Goal: Task Accomplishment & Management: Complete application form

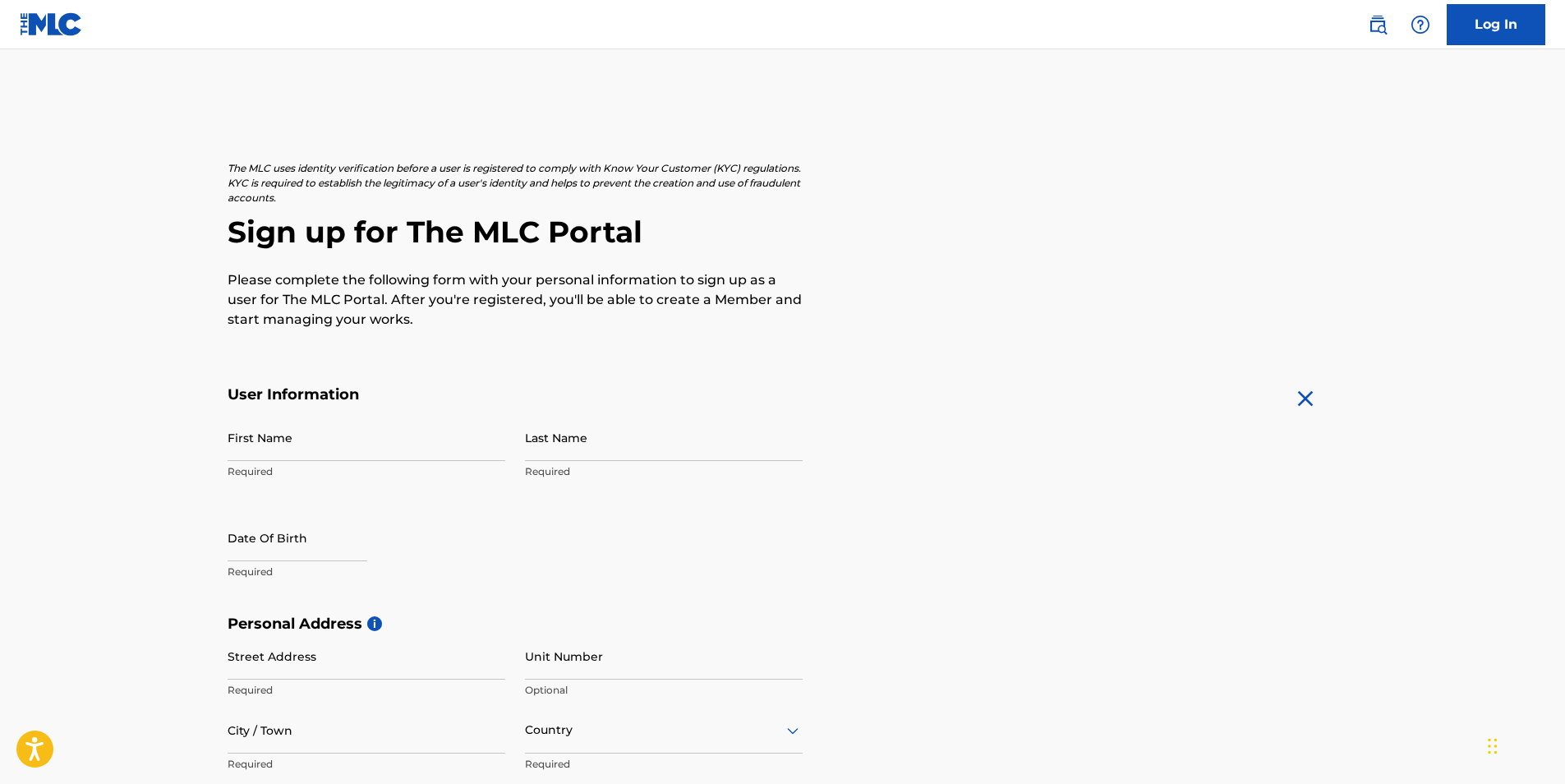
drag, startPoint x: 0, startPoint y: 0, endPoint x: 277, endPoint y: 436, distance: 516.6
click at [277, 436] on input "First Name" at bounding box center [366, 437] width 277 height 47
type input "Rayelle"
type input "[PERSON_NAME]"
type input "[STREET_ADDRESS]"
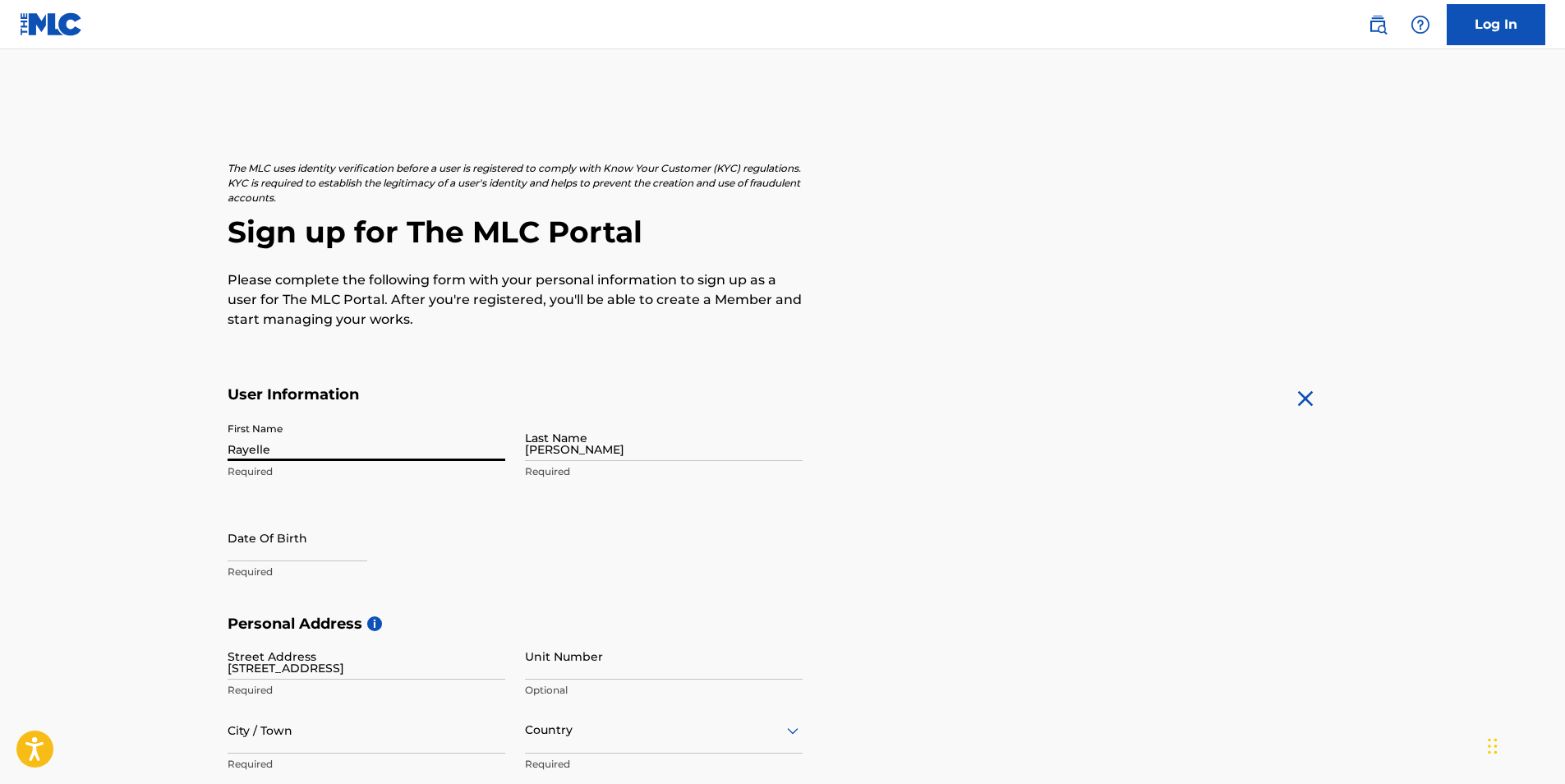
type input "[STREET_ADDRESS], [STREET_ADDRESS]"
type input "[GEOGRAPHIC_DATA]"
type input "AR"
type input "72529"
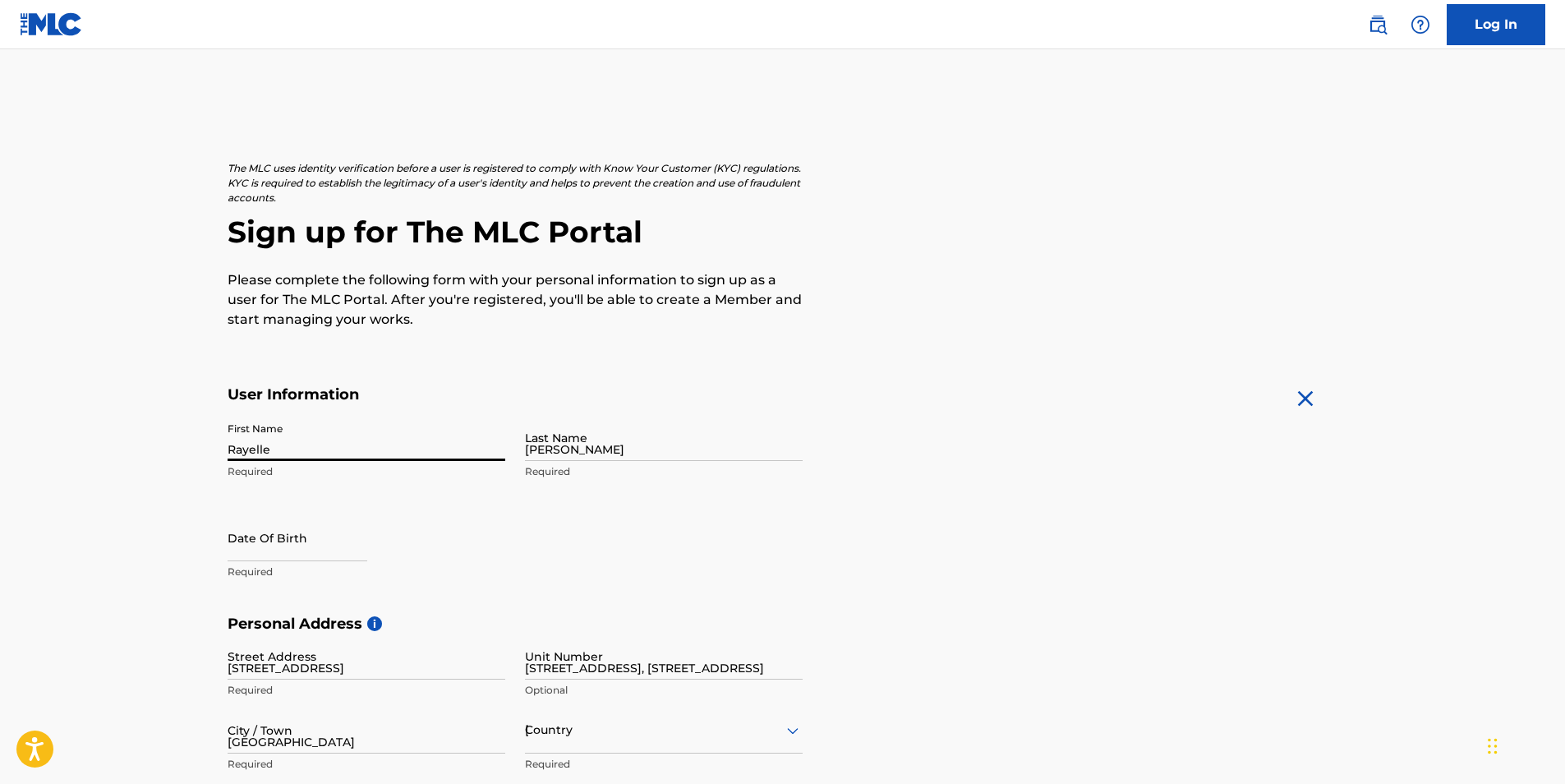
type input "1"
type input "870"
type input "7513845"
type input "[EMAIL_ADDRESS][DOMAIN_NAME]"
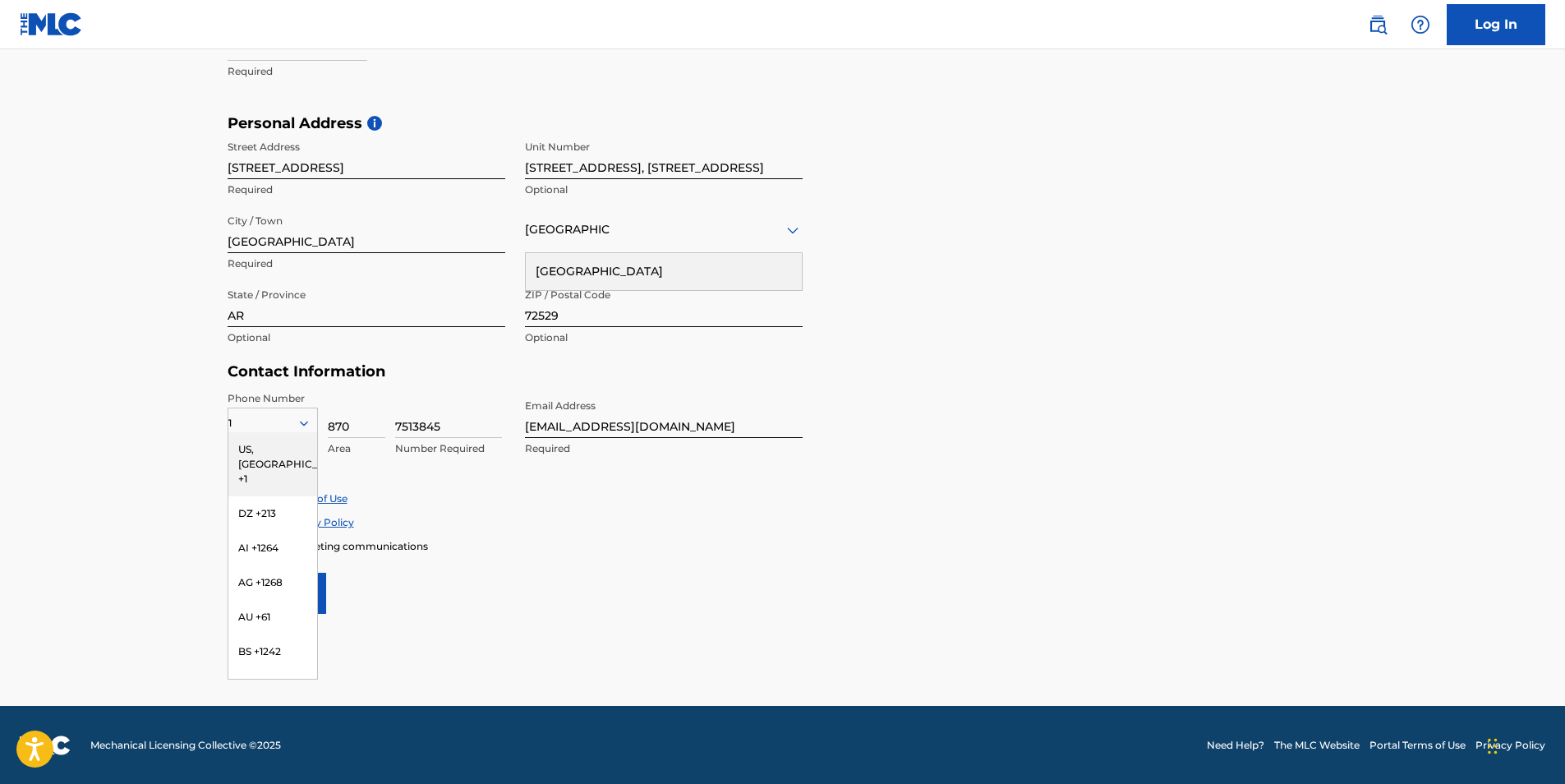
scroll to position [501, 0]
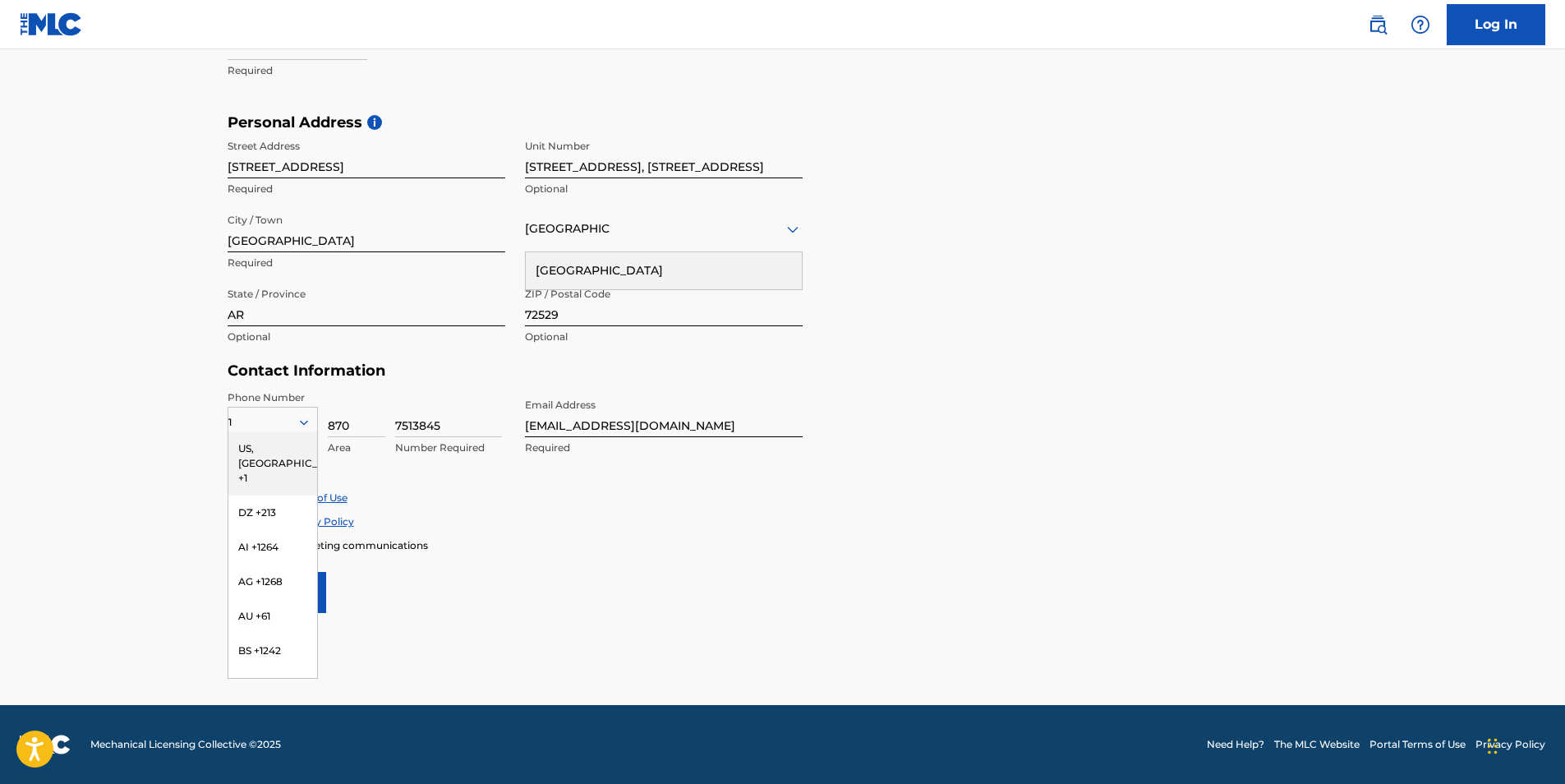
click at [517, 530] on div "Accept Terms of Use Accept Privacy Policy Enroll in marketing communications" at bounding box center [782, 521] width 1111 height 61
click at [247, 447] on div "US, [GEOGRAPHIC_DATA] +1" at bounding box center [273, 463] width 89 height 64
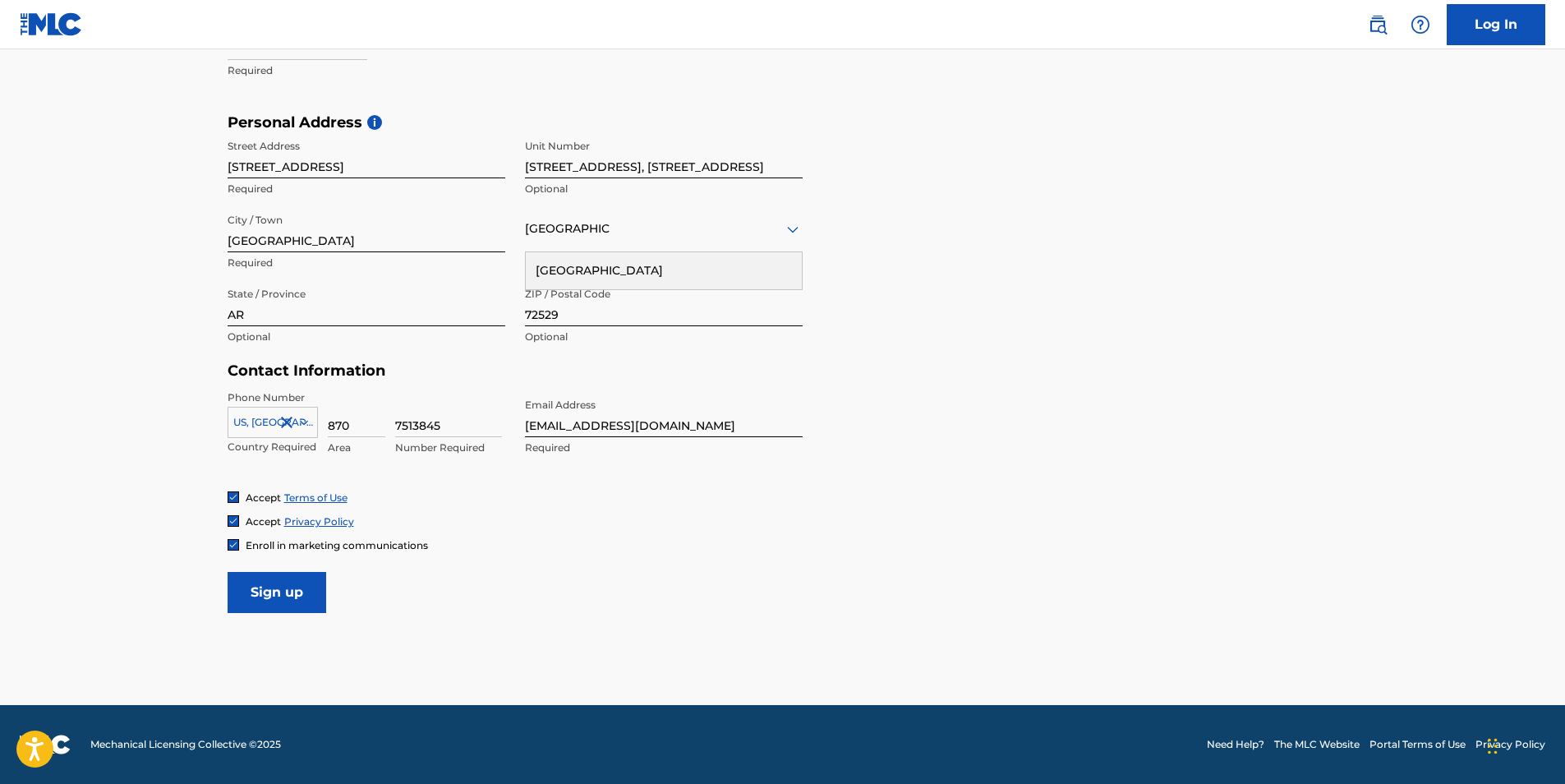
click at [232, 544] on img at bounding box center [233, 544] width 10 height 10
click at [284, 590] on input "Sign up" at bounding box center [277, 592] width 99 height 41
click at [270, 586] on input "Sign up" at bounding box center [277, 592] width 99 height 41
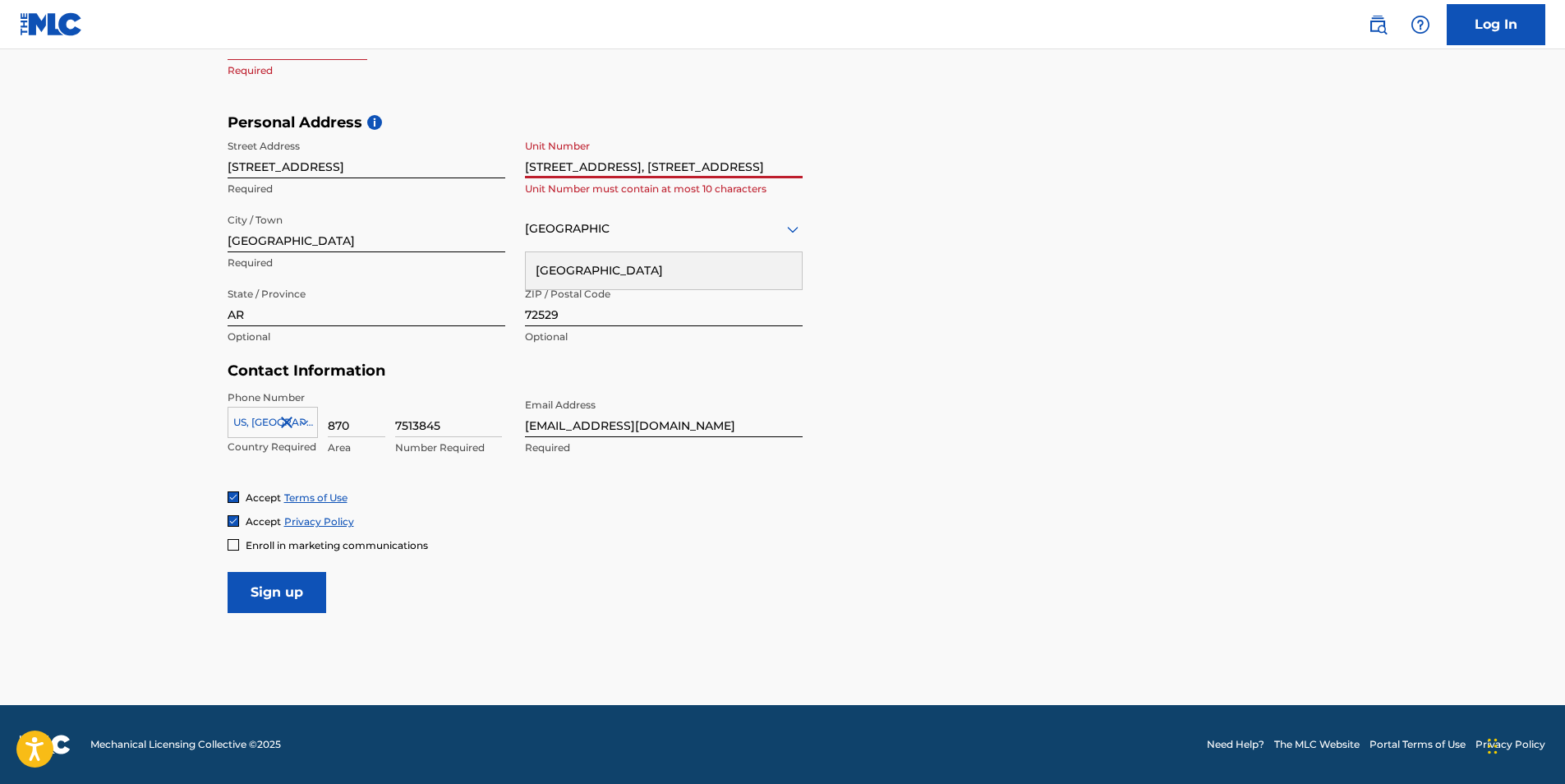
drag, startPoint x: 526, startPoint y: 163, endPoint x: 925, endPoint y: 202, distance: 400.9
click at [925, 202] on div "Personal Address i Street Address [STREET_ADDRESS] Required Unit Number [STREET…" at bounding box center [782, 238] width 1111 height 249
click at [263, 572] on input "Sign up" at bounding box center [277, 592] width 99 height 41
click at [550, 163] on input "237" at bounding box center [664, 155] width 277 height 47
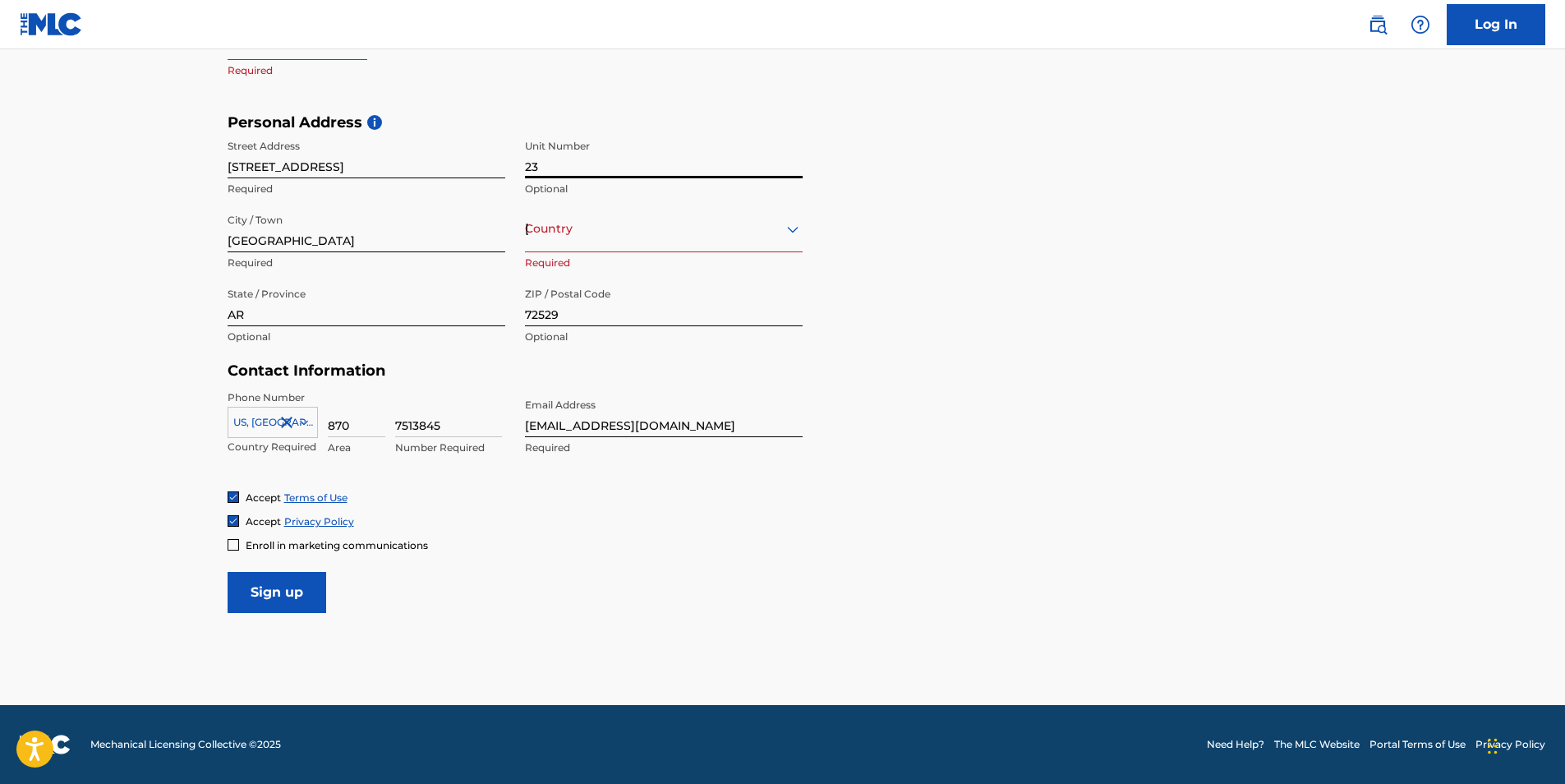
type input "2"
click at [292, 600] on input "Sign up" at bounding box center [277, 592] width 99 height 41
click at [286, 590] on input "Sign up" at bounding box center [277, 592] width 99 height 41
click at [790, 229] on icon at bounding box center [792, 228] width 12 height 6
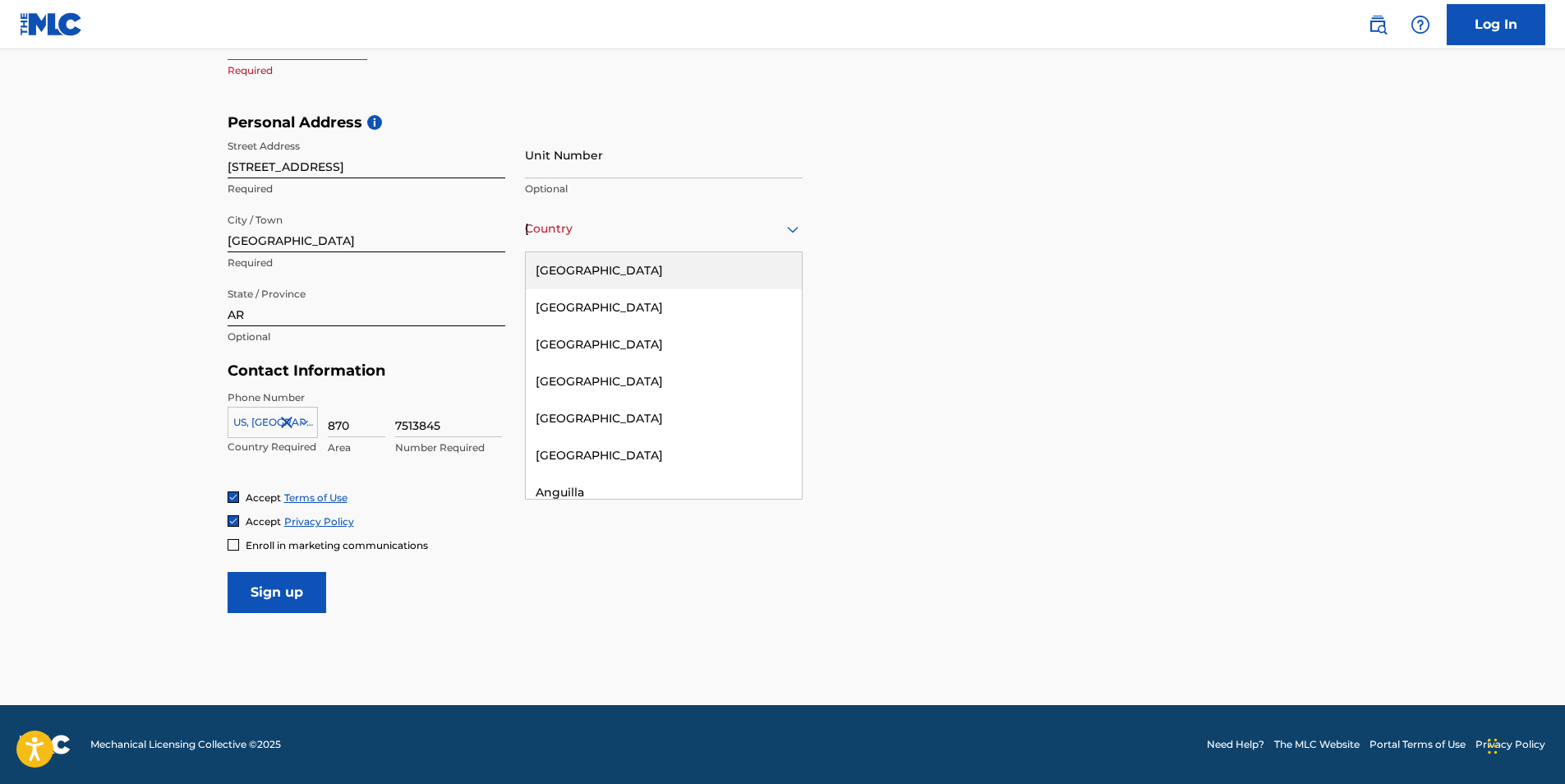
click at [603, 269] on div "[GEOGRAPHIC_DATA]" at bounding box center [663, 271] width 276 height 37
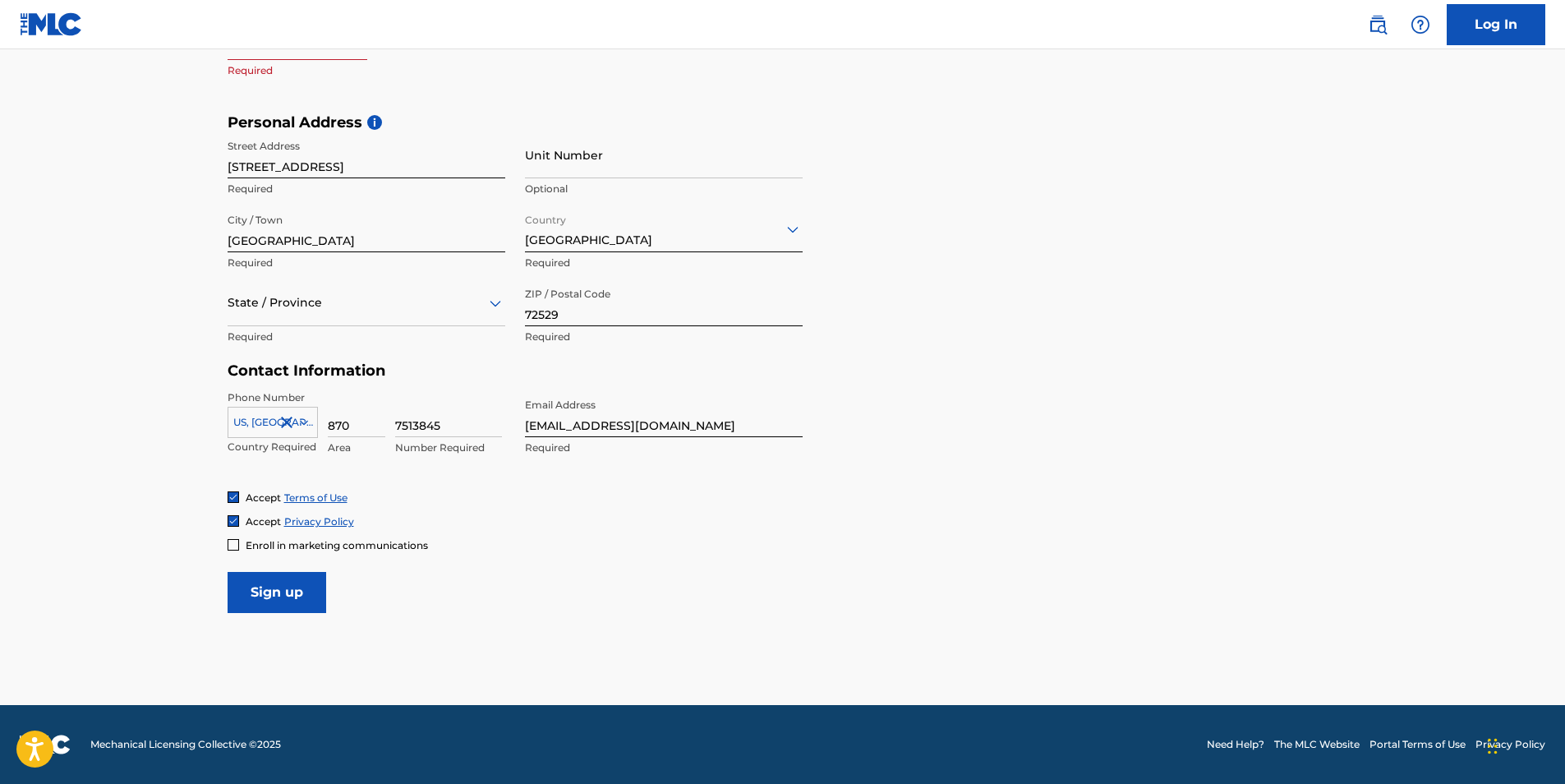
click at [277, 594] on input "Sign up" at bounding box center [277, 592] width 99 height 41
click at [297, 316] on div "State / Province" at bounding box center [366, 302] width 277 height 47
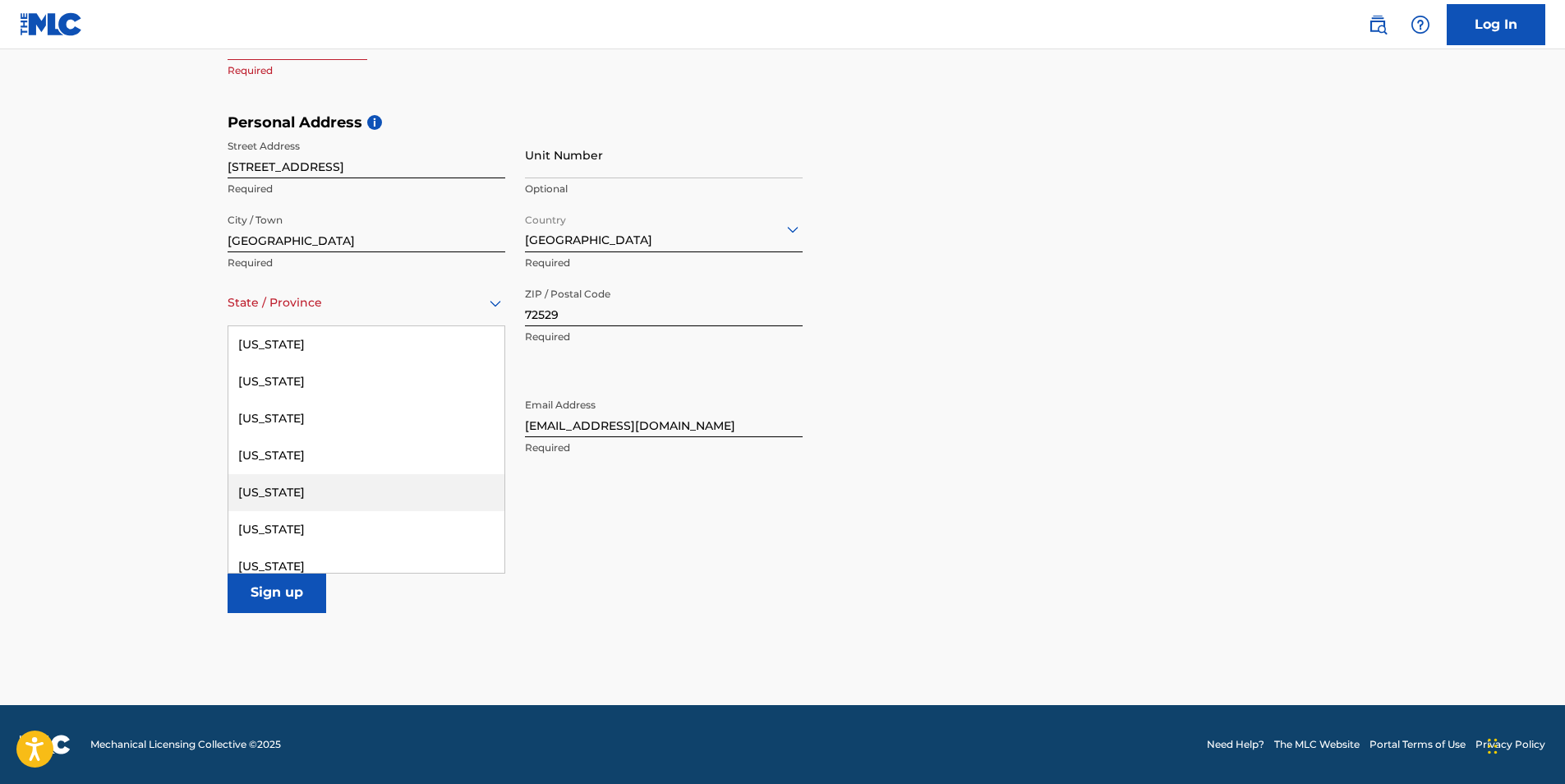
click at [271, 492] on div "[US_STATE]" at bounding box center [366, 492] width 276 height 37
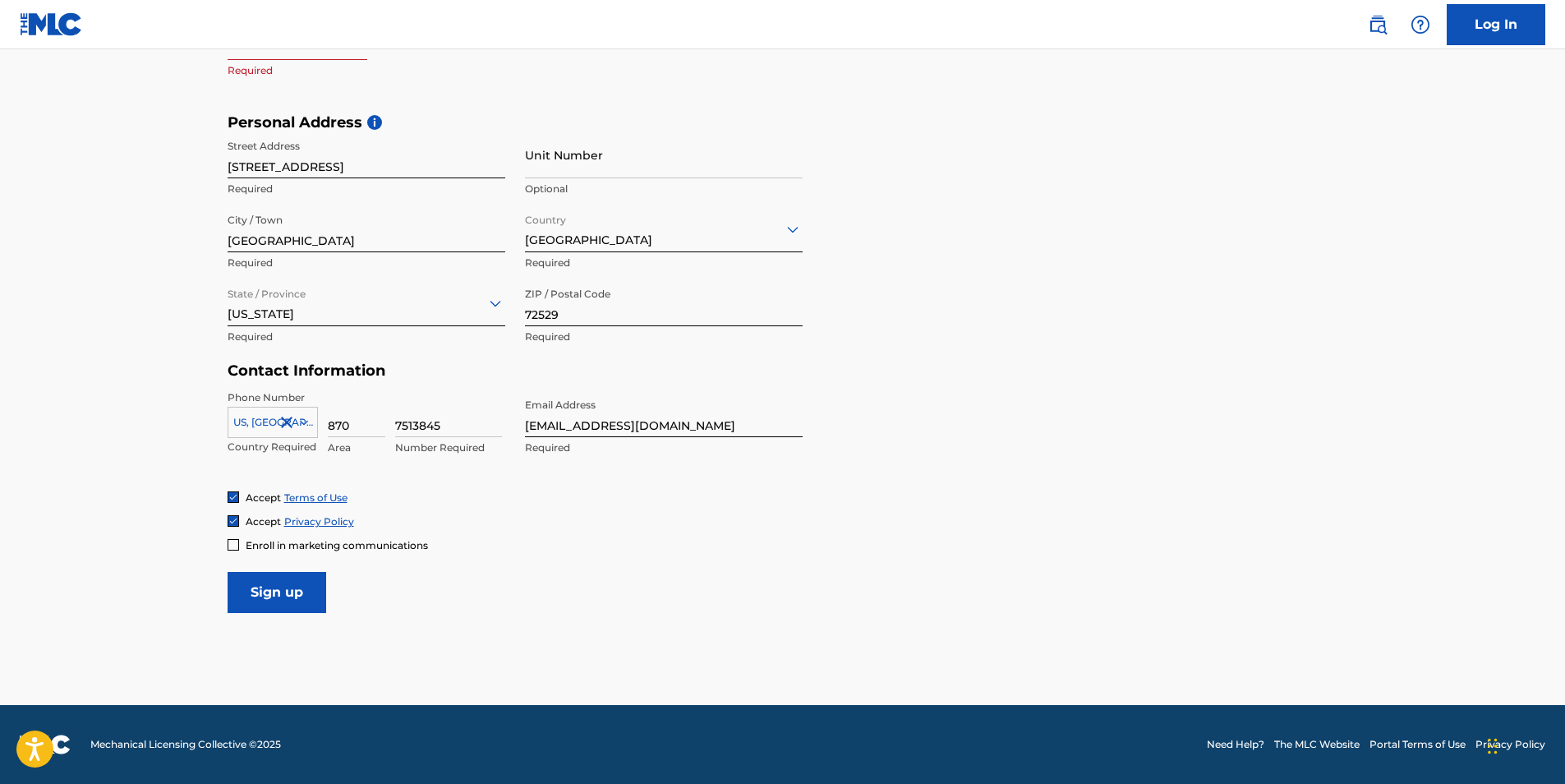
click at [266, 594] on input "Sign up" at bounding box center [277, 592] width 99 height 41
click at [264, 580] on input "Sign up" at bounding box center [277, 592] width 99 height 41
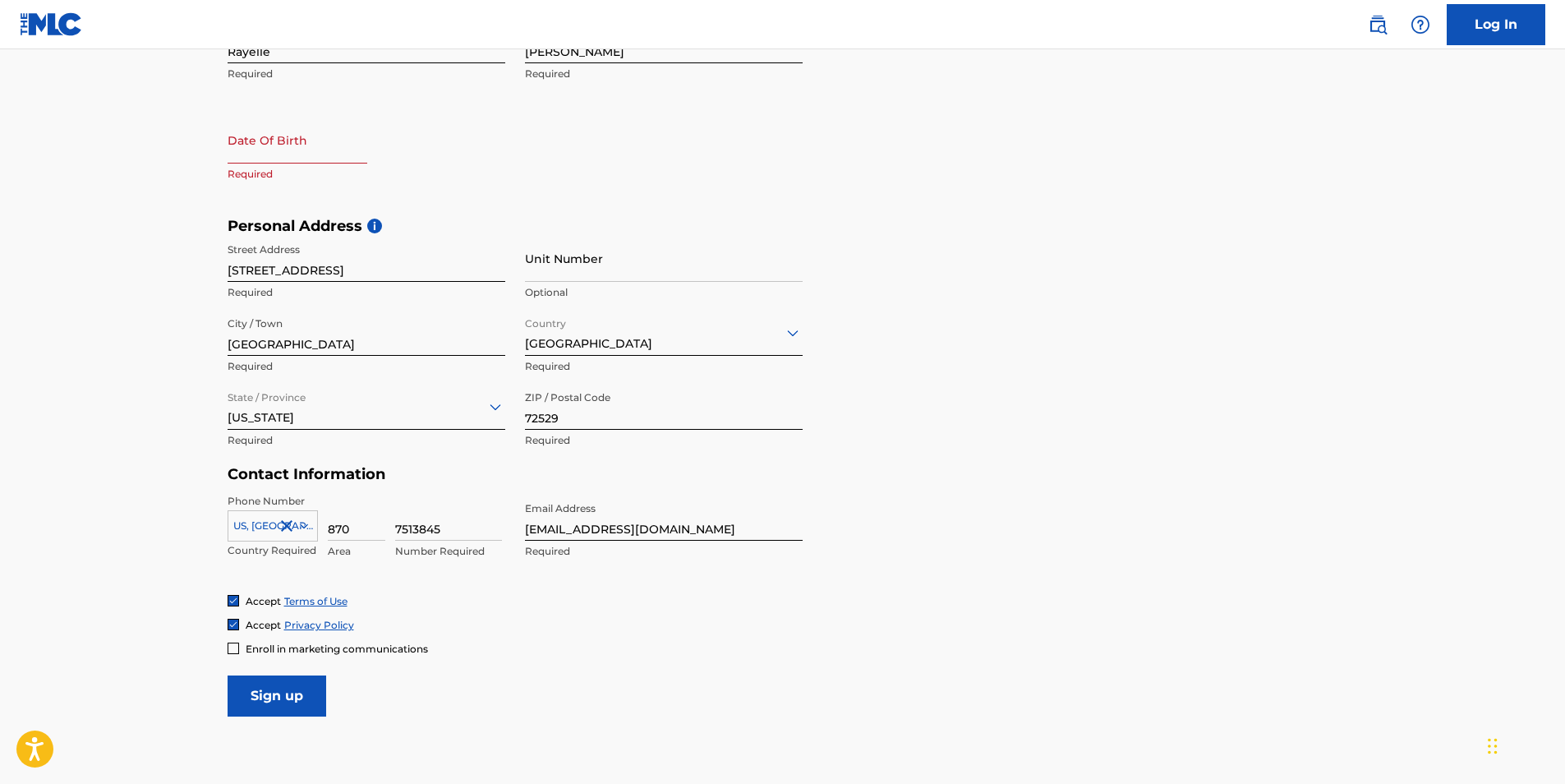
scroll to position [254, 0]
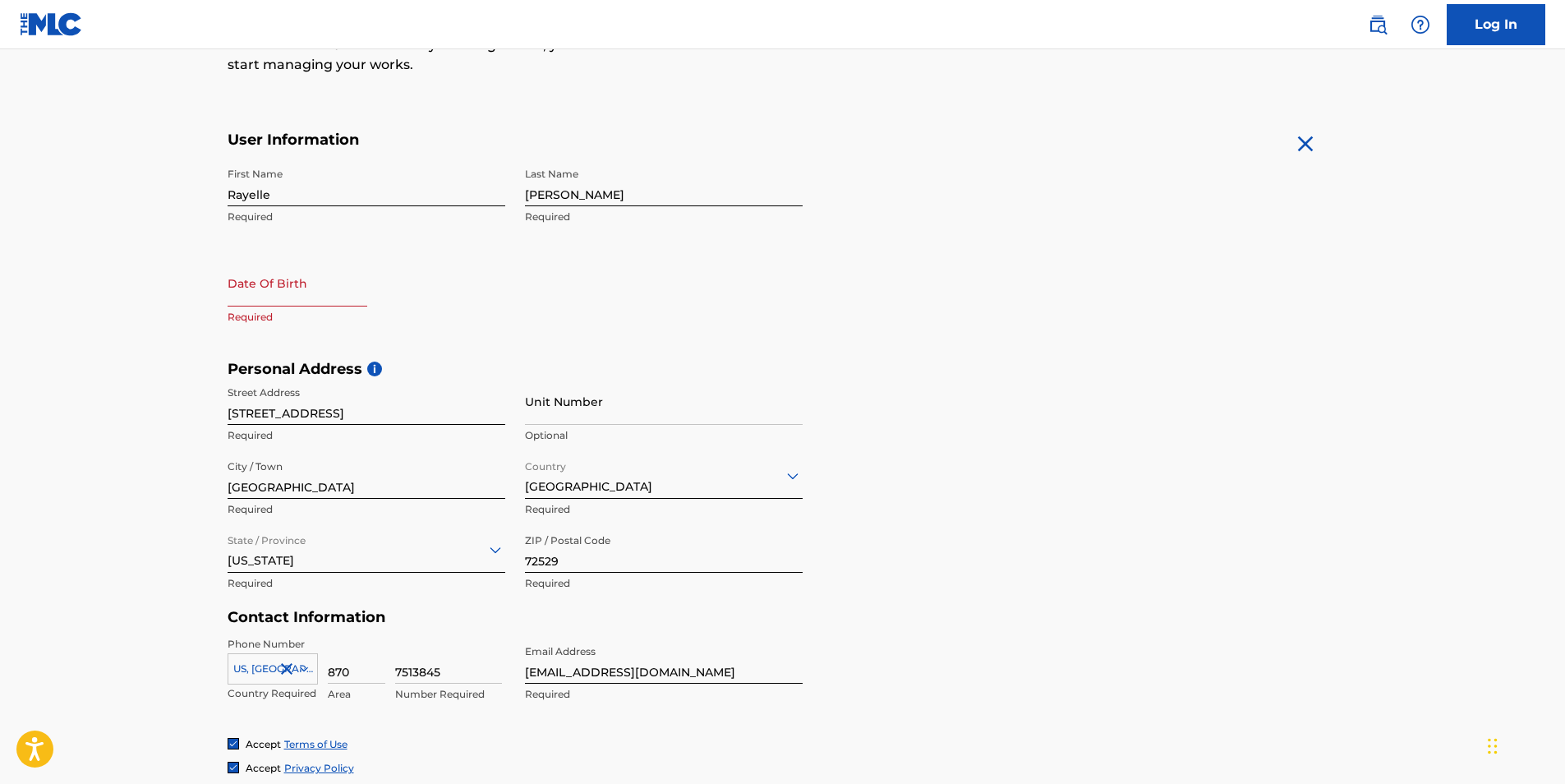
click at [266, 294] on input "text" at bounding box center [297, 283] width 140 height 47
select select "7"
select select "2025"
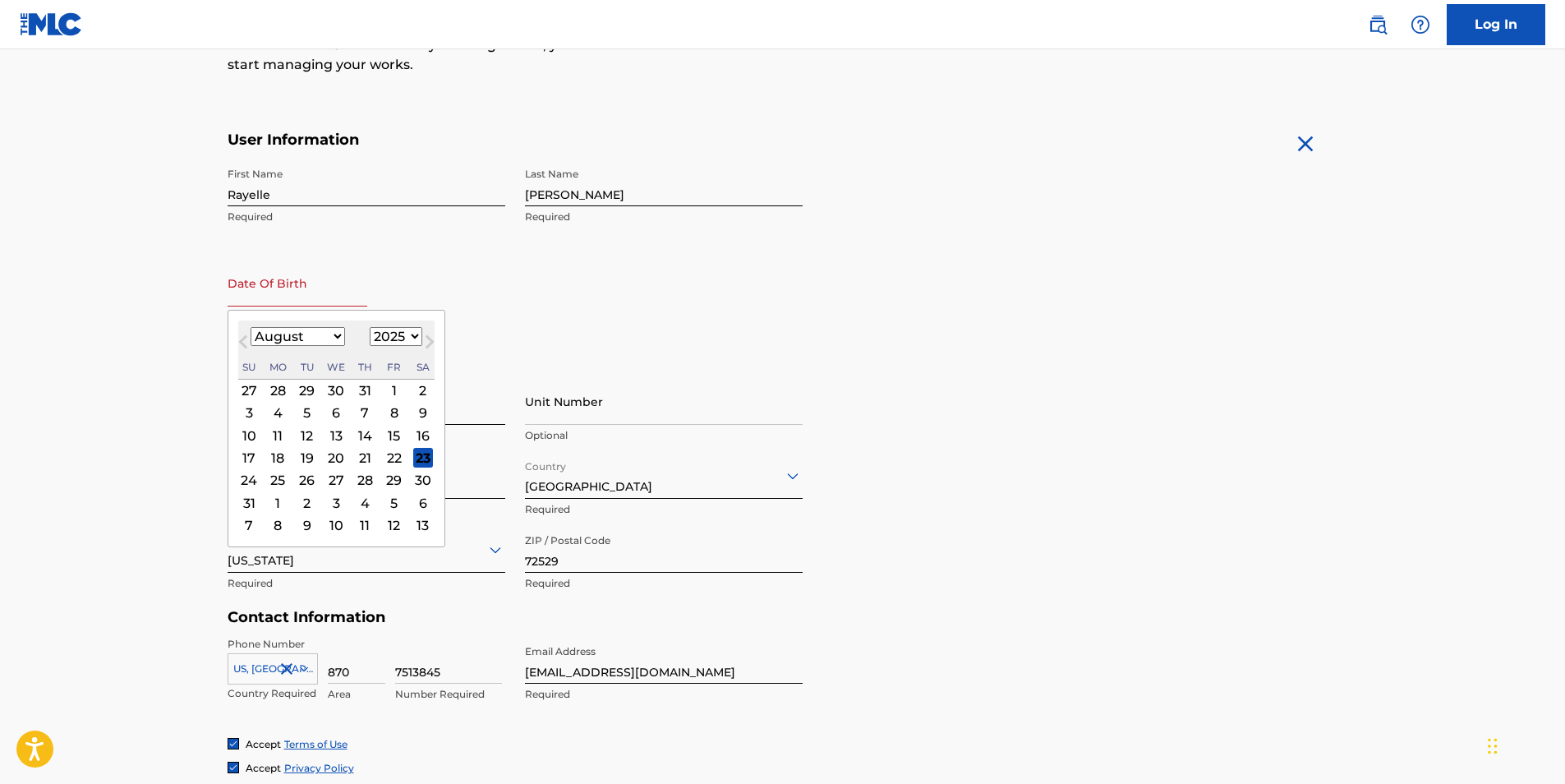
click at [330, 336] on select "January February March April May June July August September October November De…" at bounding box center [298, 336] width 94 height 19
select select "2"
click at [251, 327] on select "January February March April May June July August September October November De…" at bounding box center [298, 336] width 94 height 19
click at [405, 331] on select "1899 1900 1901 1902 1903 1904 1905 1906 1907 1908 1909 1910 1911 1912 1913 1914…" at bounding box center [396, 336] width 52 height 19
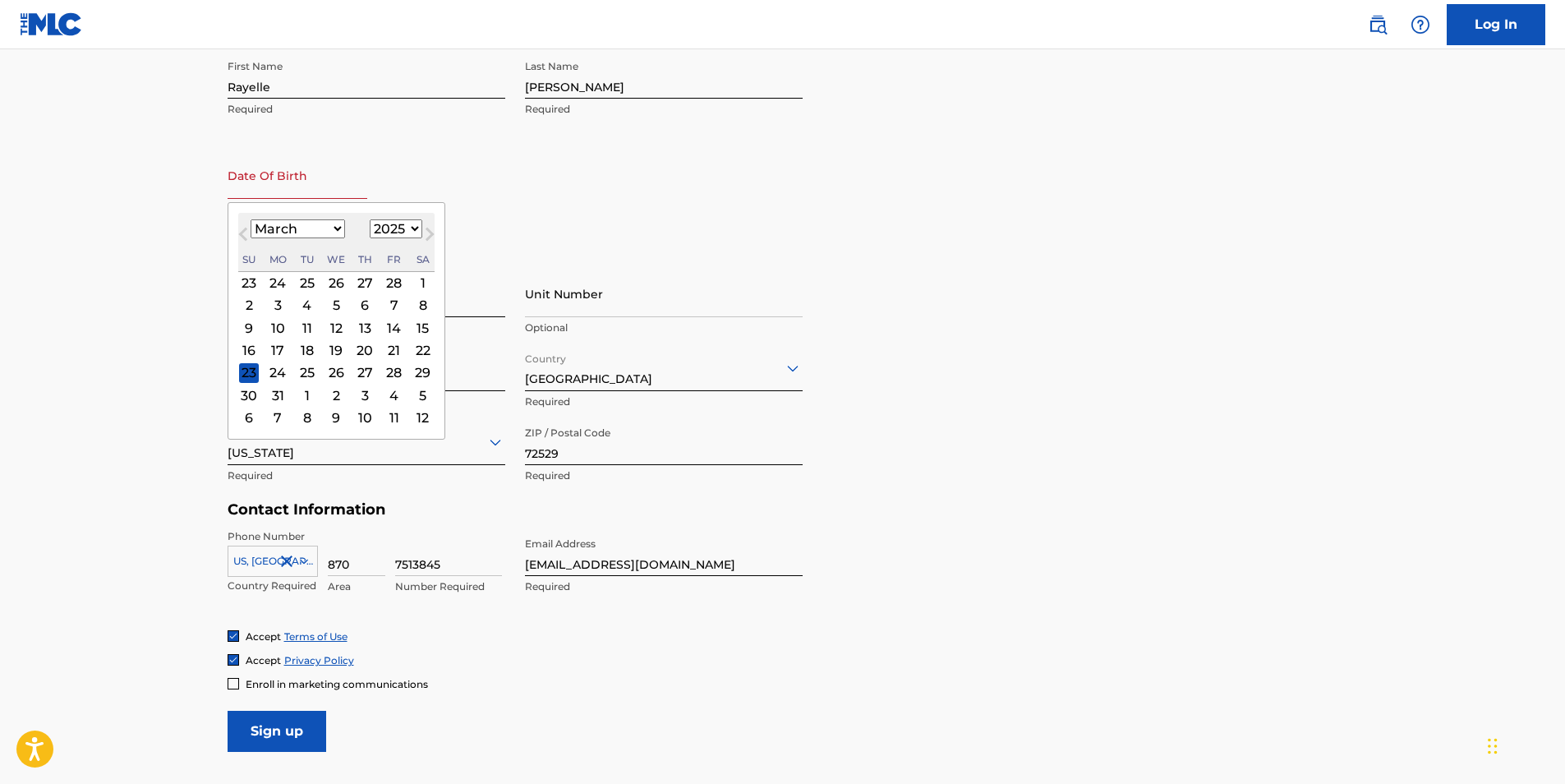
scroll to position [419, 0]
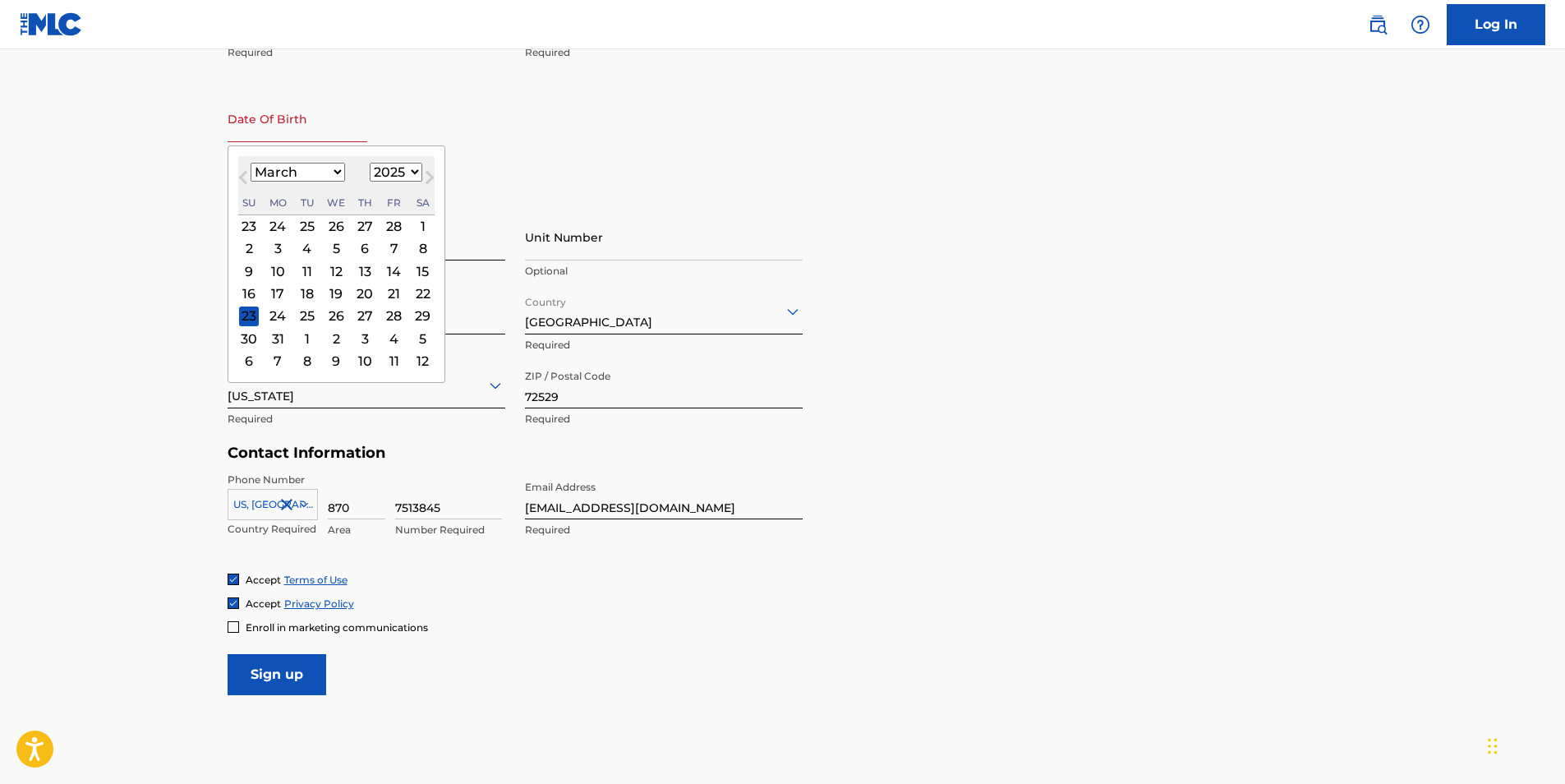
click at [404, 172] on select "1899 1900 1901 1902 1903 1904 1905 1906 1907 1908 1909 1910 1911 1912 1913 1914…" at bounding box center [396, 172] width 52 height 19
select select "1985"
click at [370, 163] on select "1899 1900 1901 1902 1903 1904 1905 1906 1907 1908 1909 1910 1911 1912 1913 1914…" at bounding box center [396, 172] width 52 height 19
click at [271, 292] on div "18" at bounding box center [277, 293] width 20 height 20
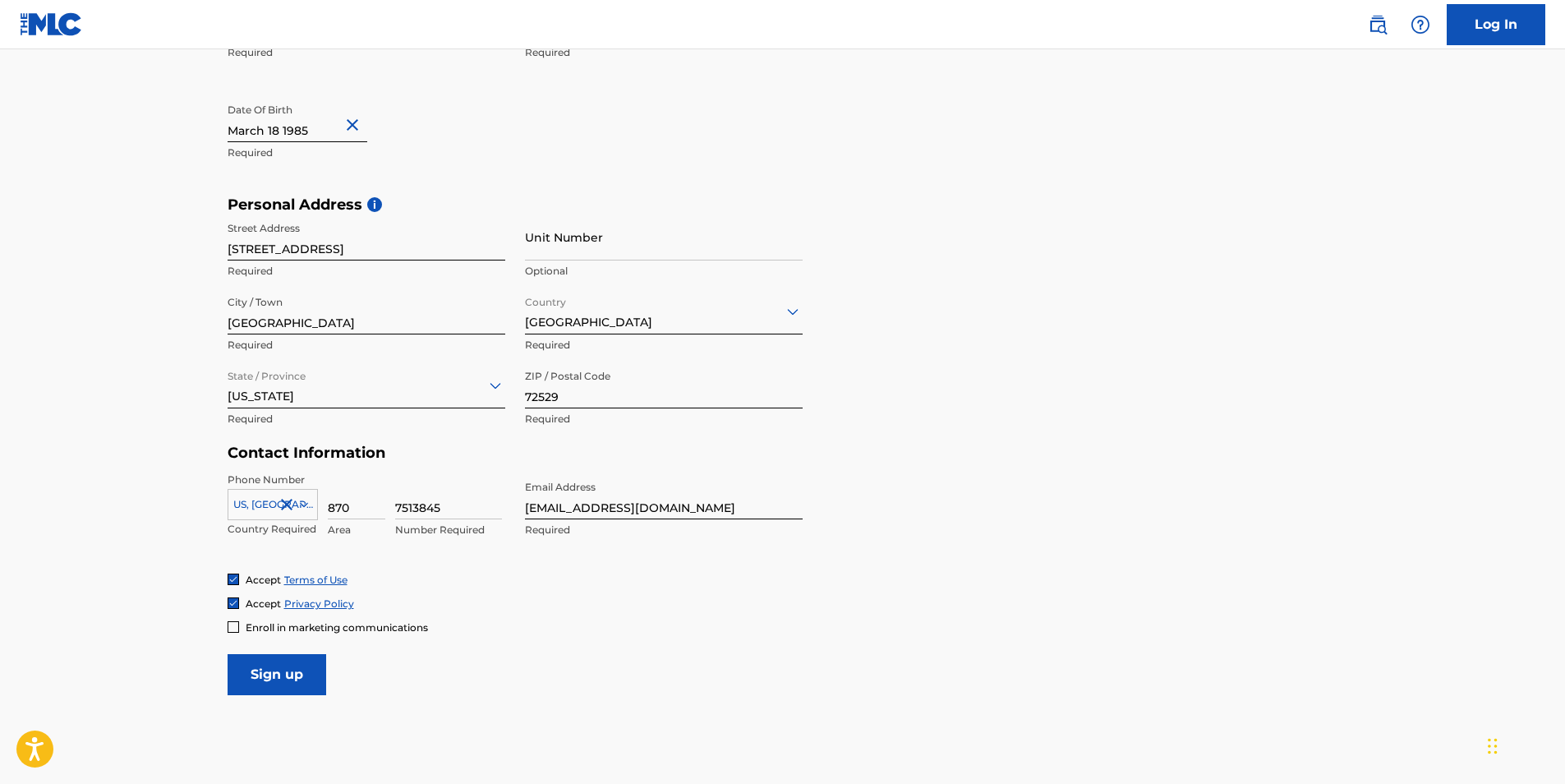
click at [291, 670] on input "Sign up" at bounding box center [277, 675] width 99 height 41
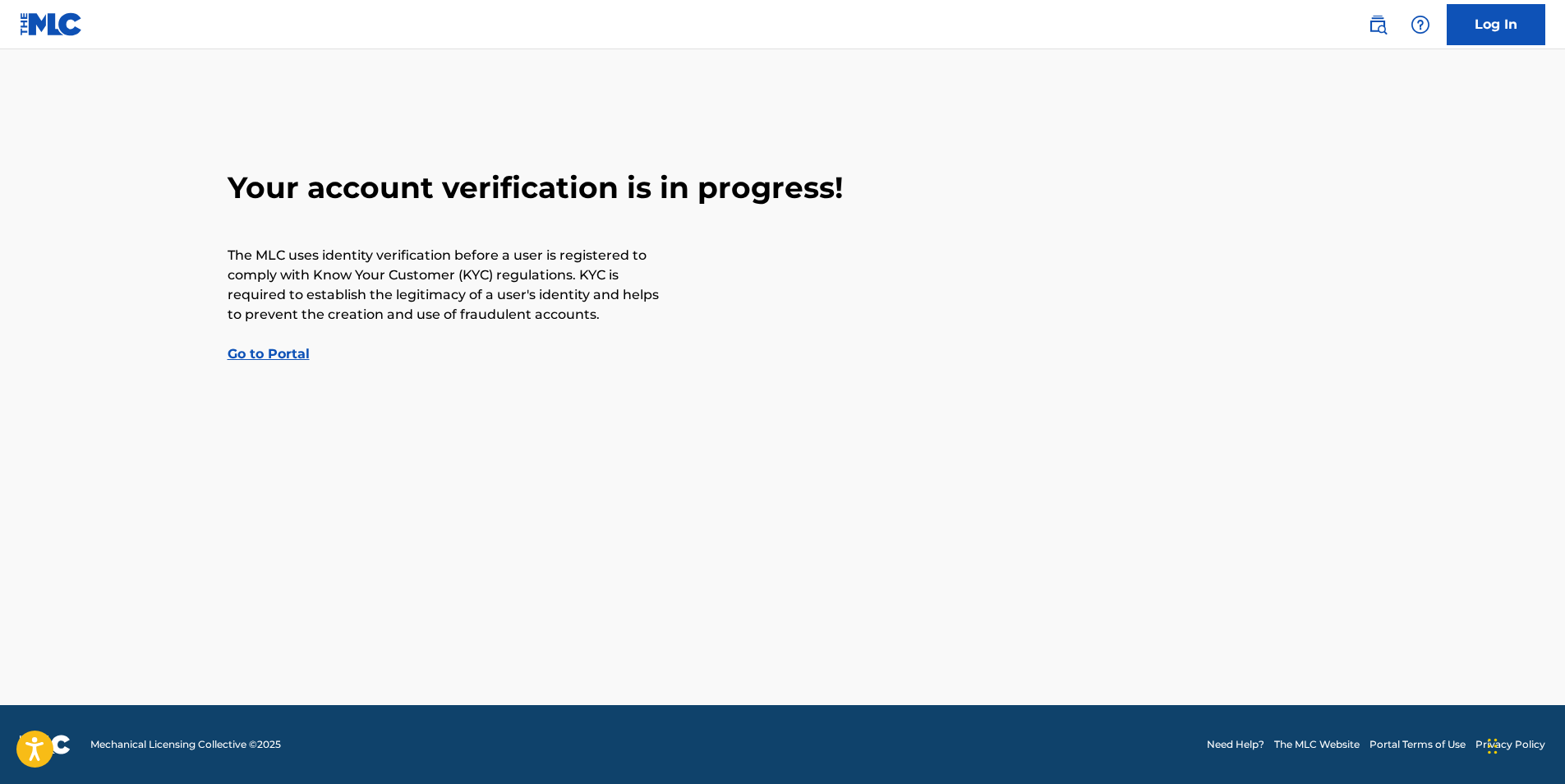
click at [272, 351] on link "Go to Portal" at bounding box center [269, 354] width 82 height 16
